Goal: Transaction & Acquisition: Purchase product/service

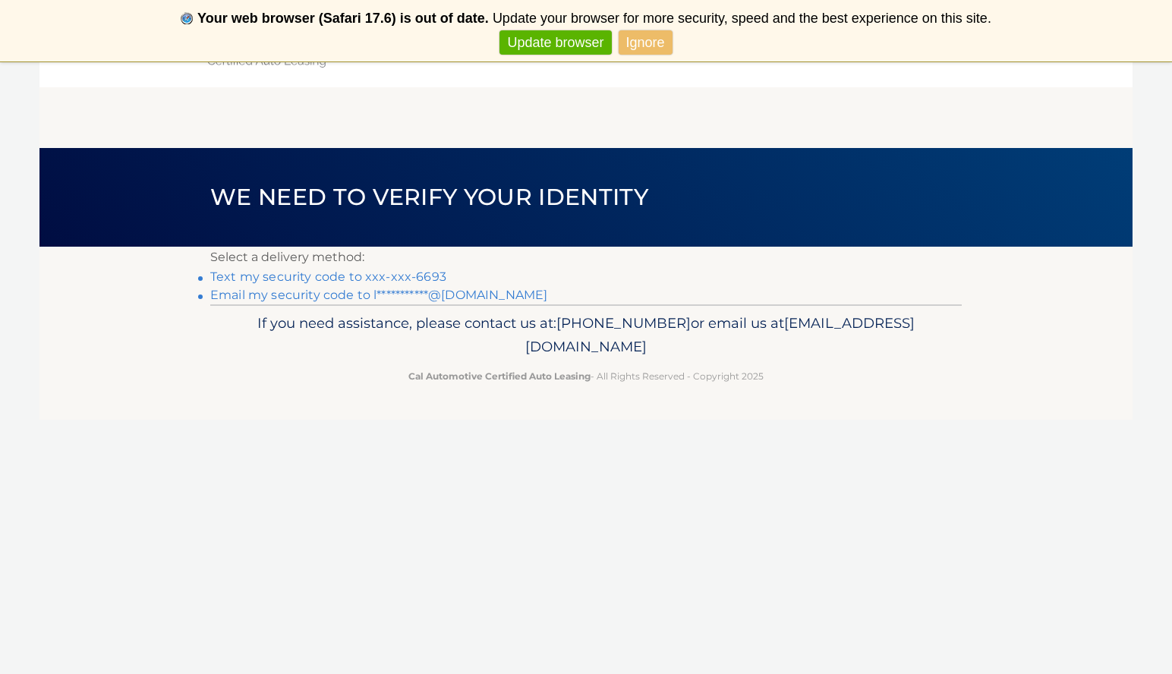
click at [351, 279] on link "Text my security code to xxx-xxx-6693" at bounding box center [328, 277] width 236 height 14
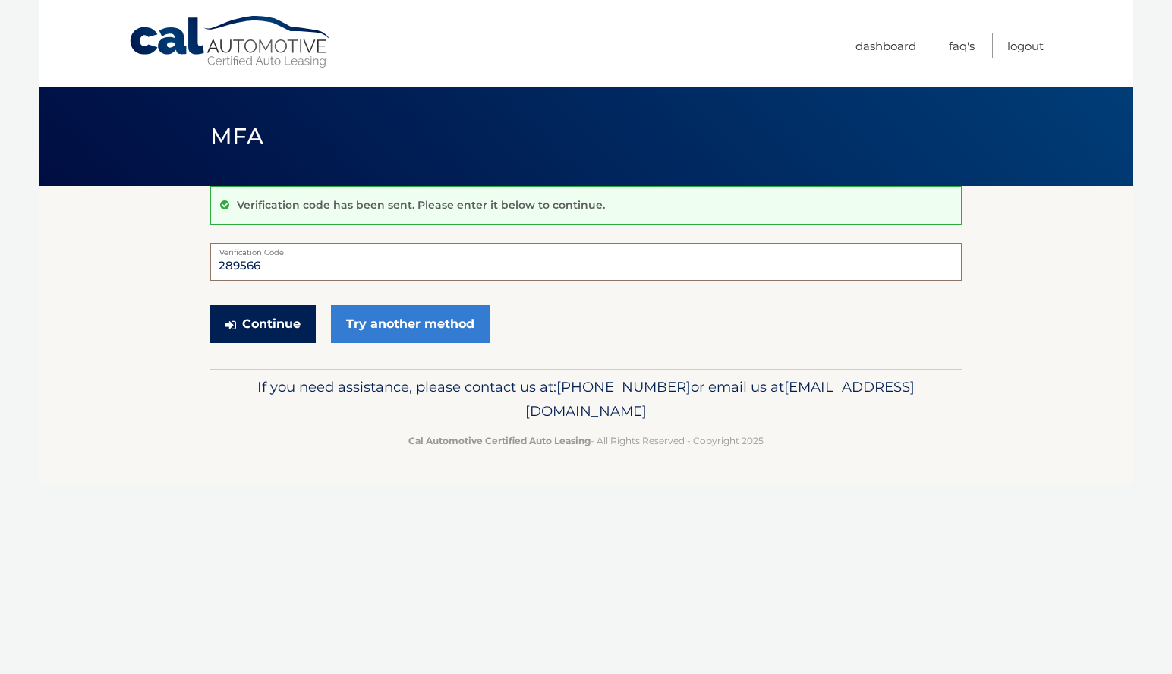
type input "289566"
click at [295, 323] on button "Continue" at bounding box center [263, 324] width 106 height 38
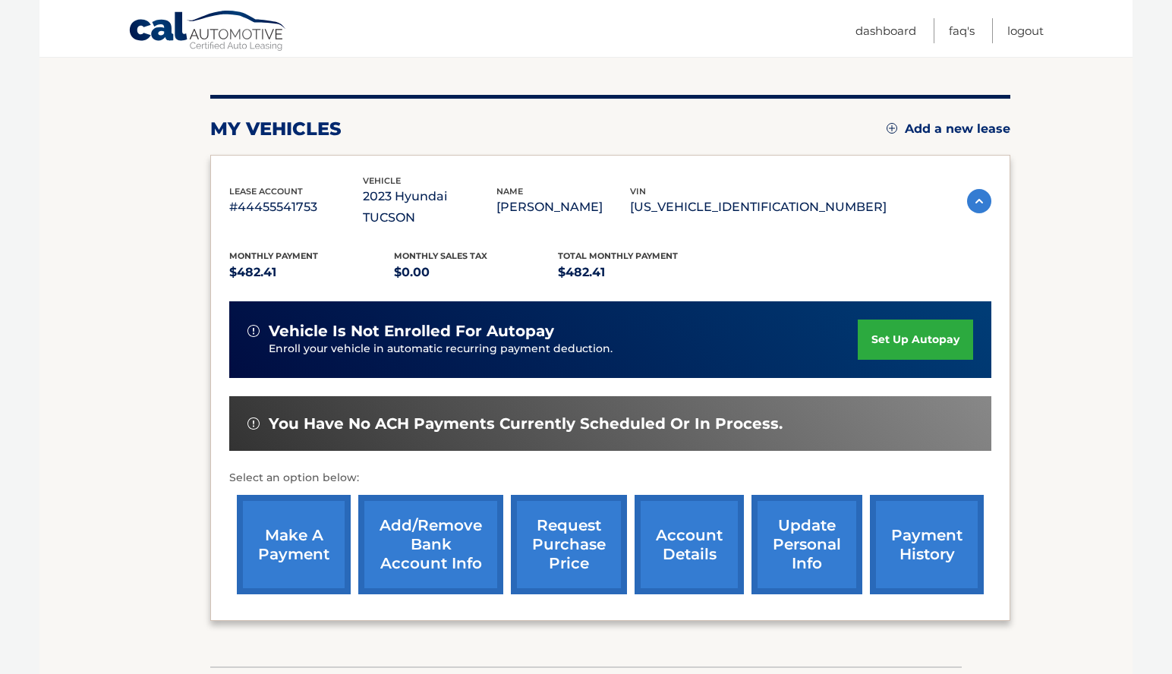
scroll to position [160, 0]
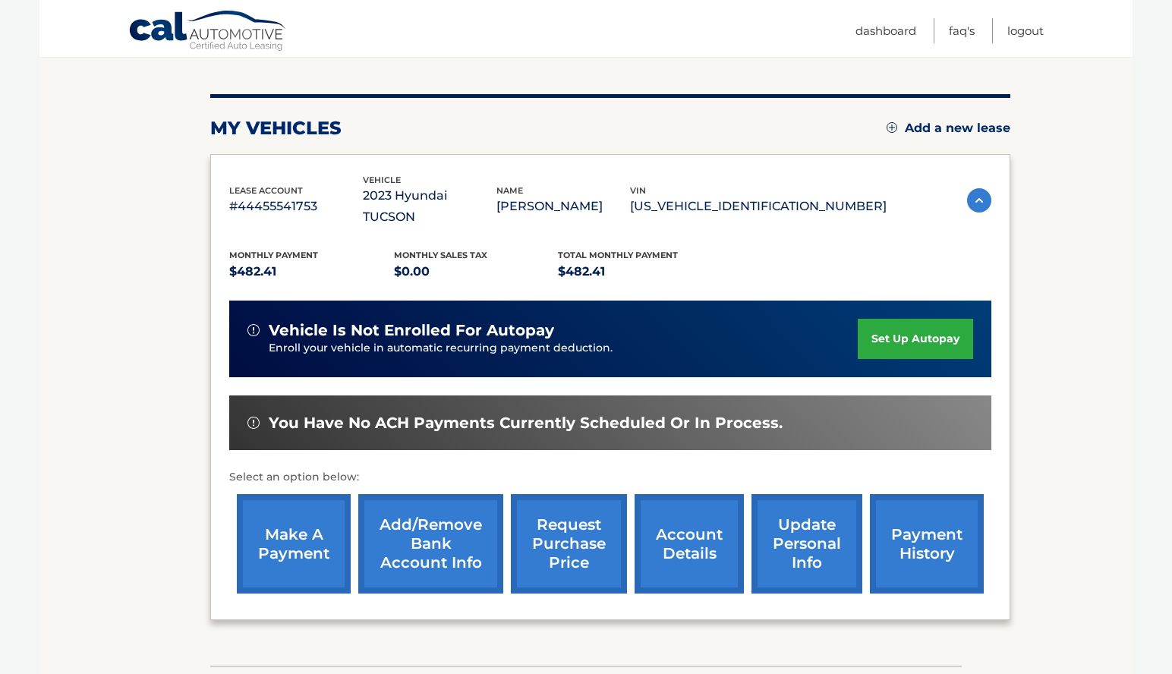
click at [282, 518] on link "make a payment" at bounding box center [294, 543] width 114 height 99
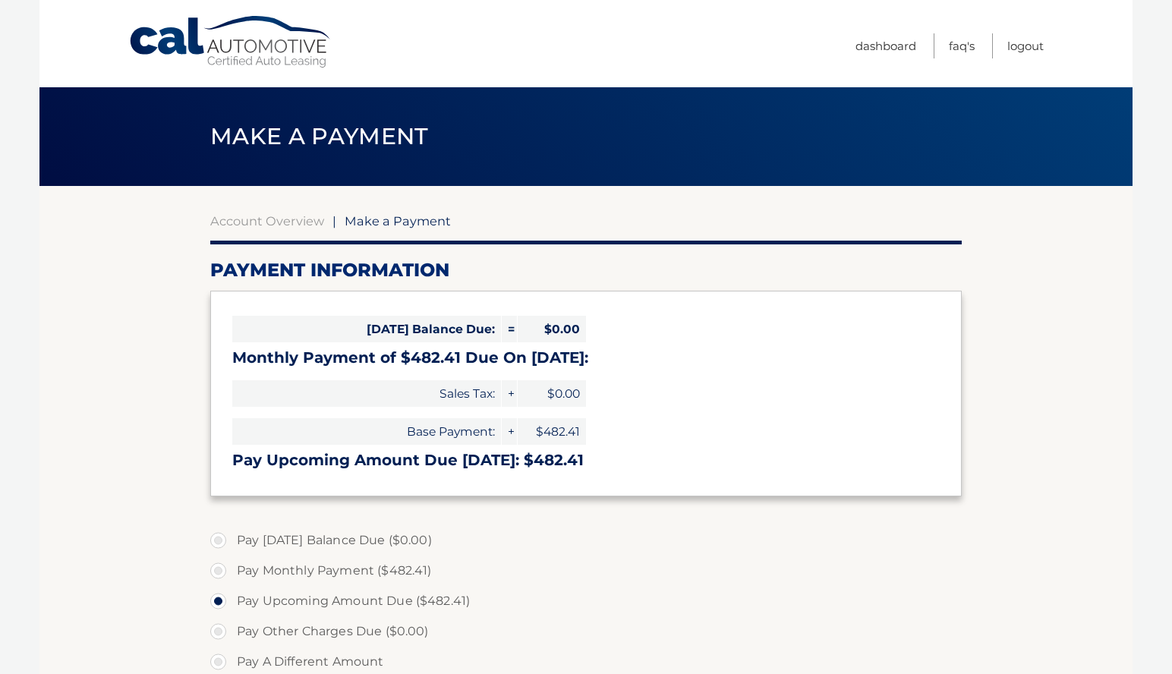
select select "ZDA5ZWRjMGYtNDk1OS00N2JkLTk4ODktMjgxODRmYjI0ZDAz"
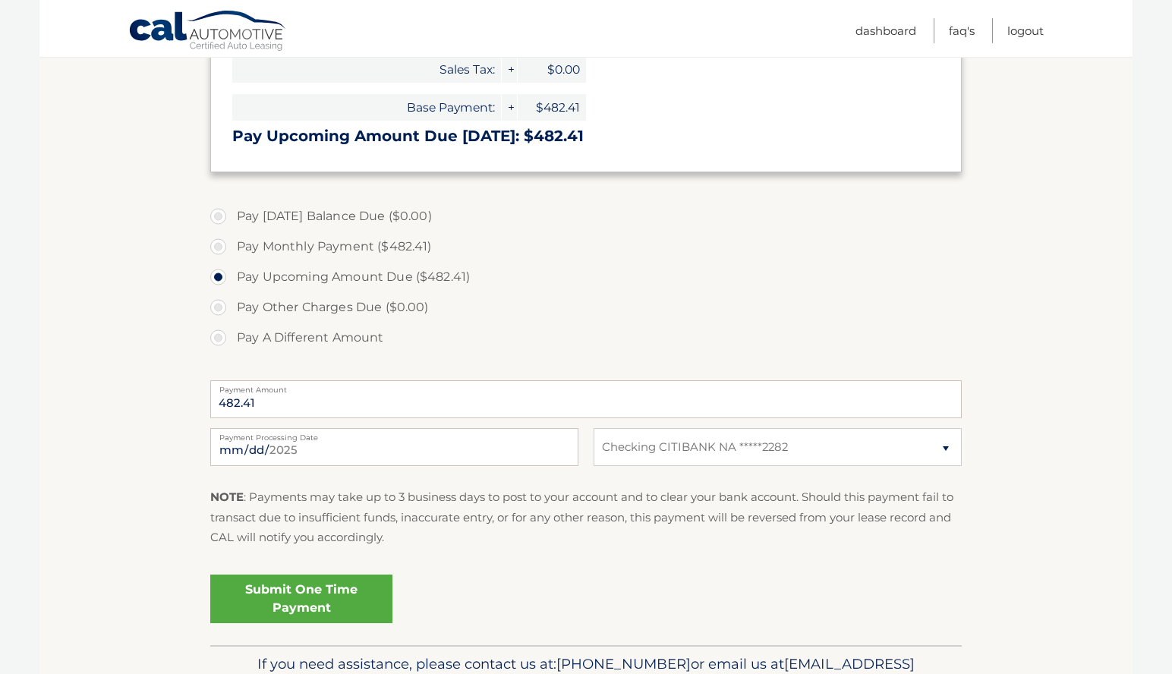
scroll to position [331, 0]
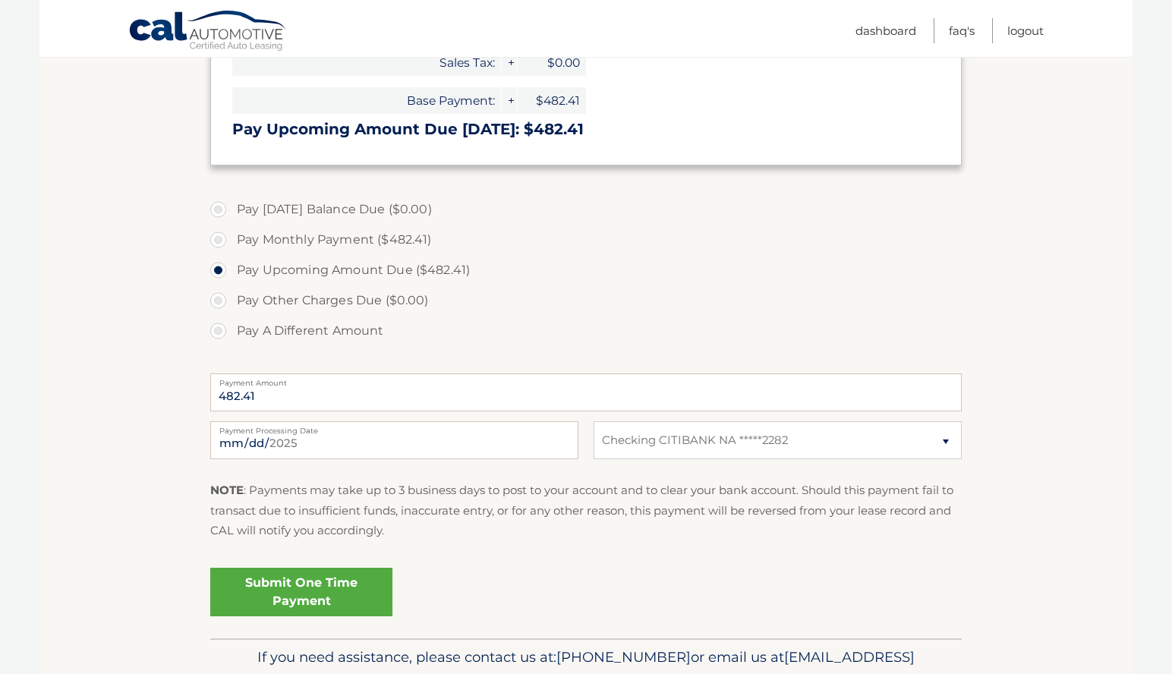
click at [305, 582] on link "Submit One Time Payment" at bounding box center [301, 592] width 182 height 49
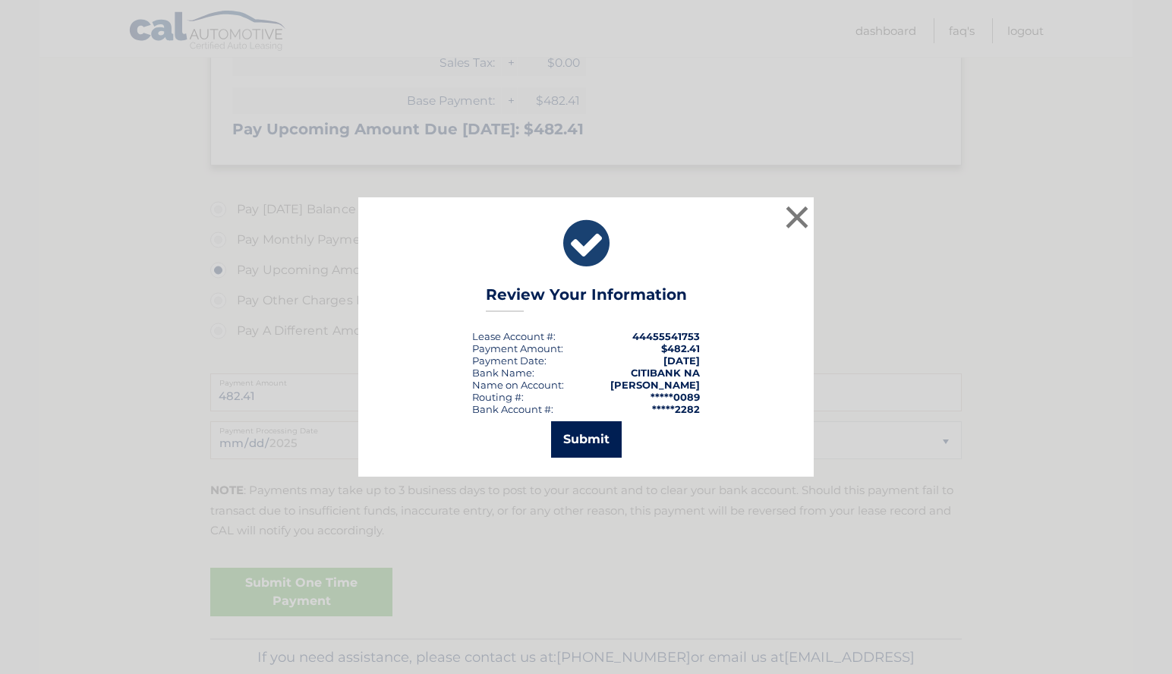
click at [581, 443] on button "Submit" at bounding box center [586, 439] width 71 height 36
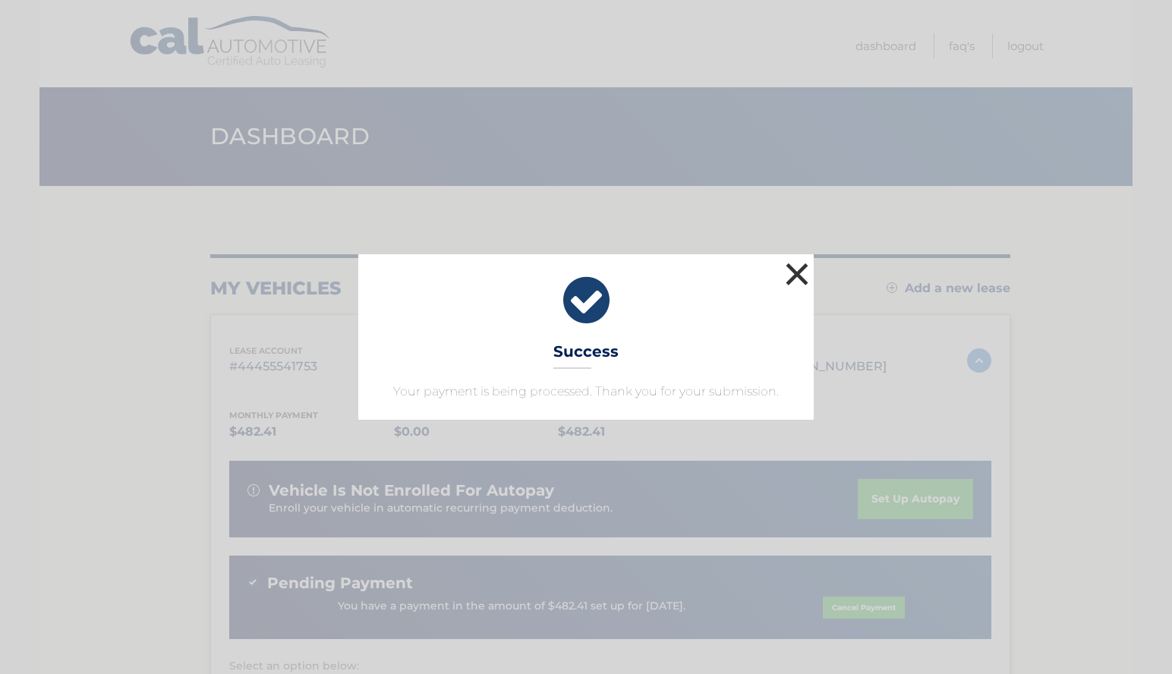
click at [800, 274] on button "×" at bounding box center [797, 274] width 30 height 30
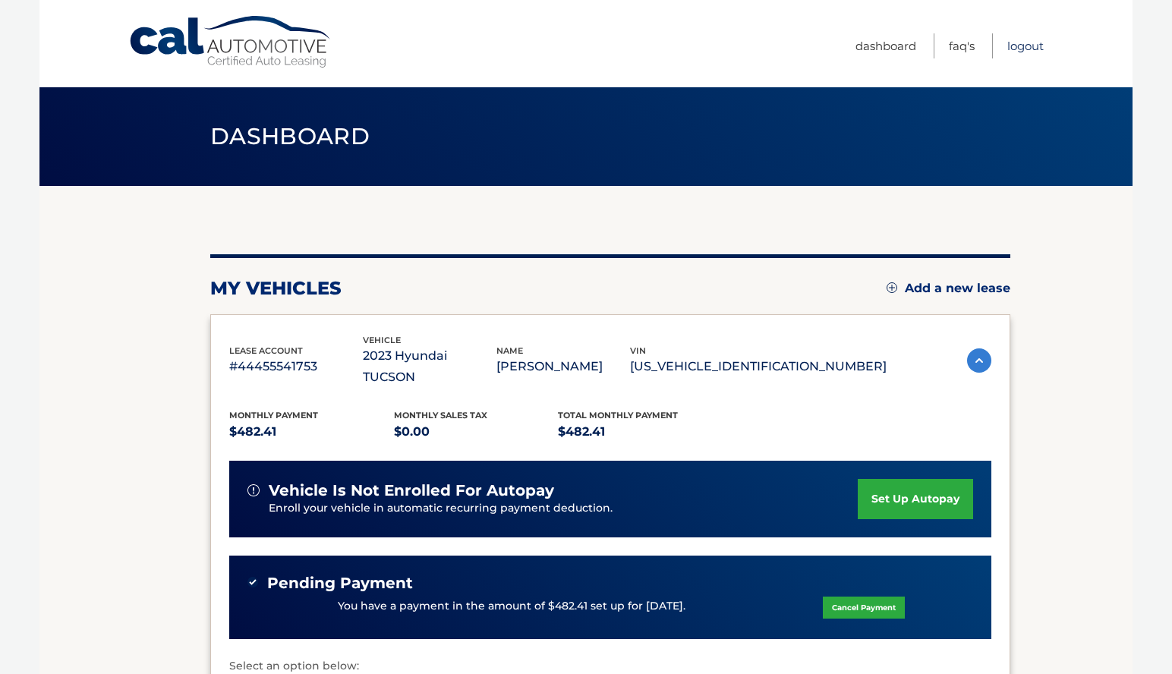
click at [1024, 48] on link "Logout" at bounding box center [1026, 45] width 36 height 25
